Goal: Check status: Check status

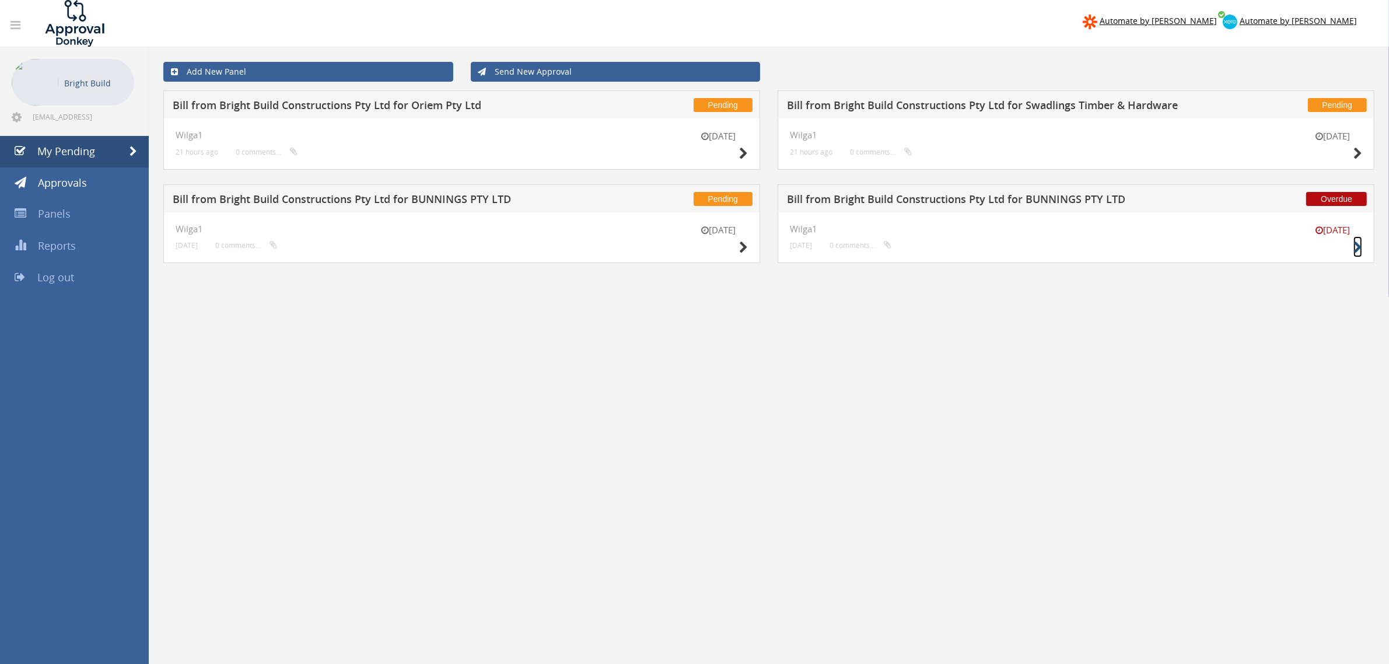
click at [1358, 248] on icon at bounding box center [1358, 248] width 9 height 12
click at [744, 248] on icon at bounding box center [743, 248] width 9 height 12
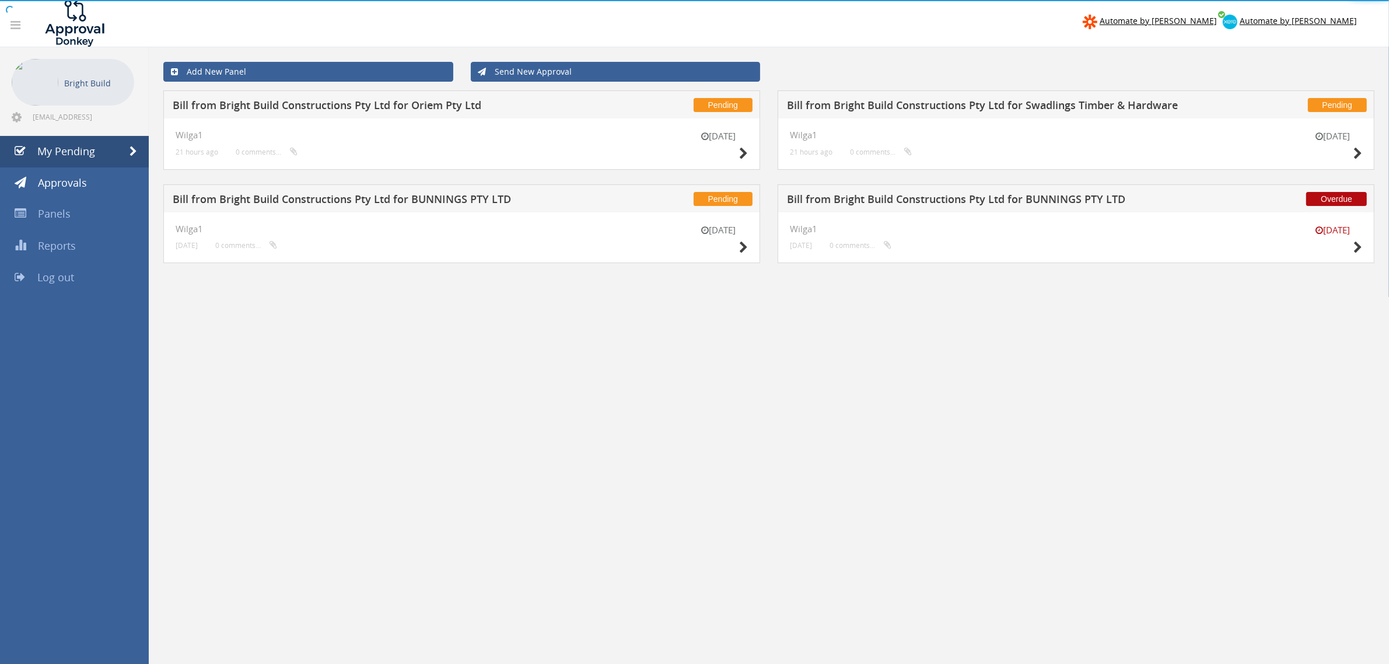
click at [1362, 153] on div "[DATE] Wilga1 21 hours ago 0 comments..." at bounding box center [1076, 143] width 597 height 51
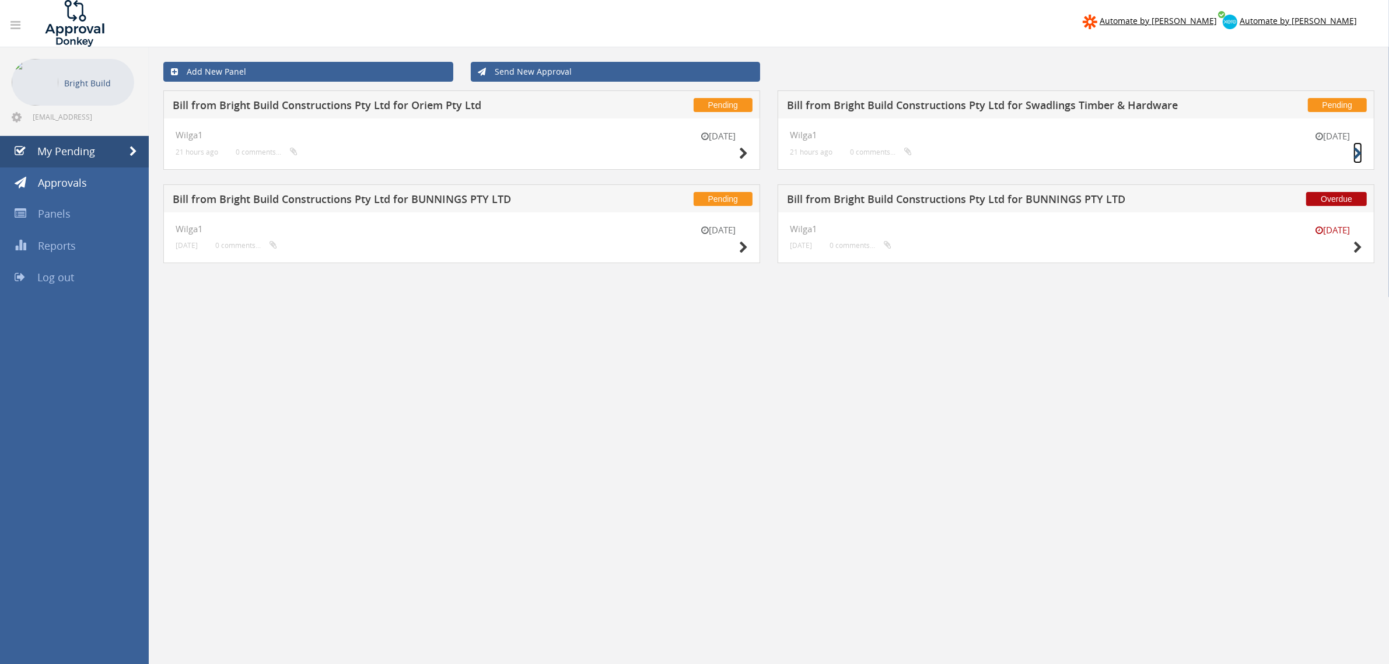
click at [1358, 153] on icon at bounding box center [1358, 154] width 9 height 12
click at [739, 152] on icon at bounding box center [743, 154] width 9 height 12
